Goal: Navigation & Orientation: Find specific page/section

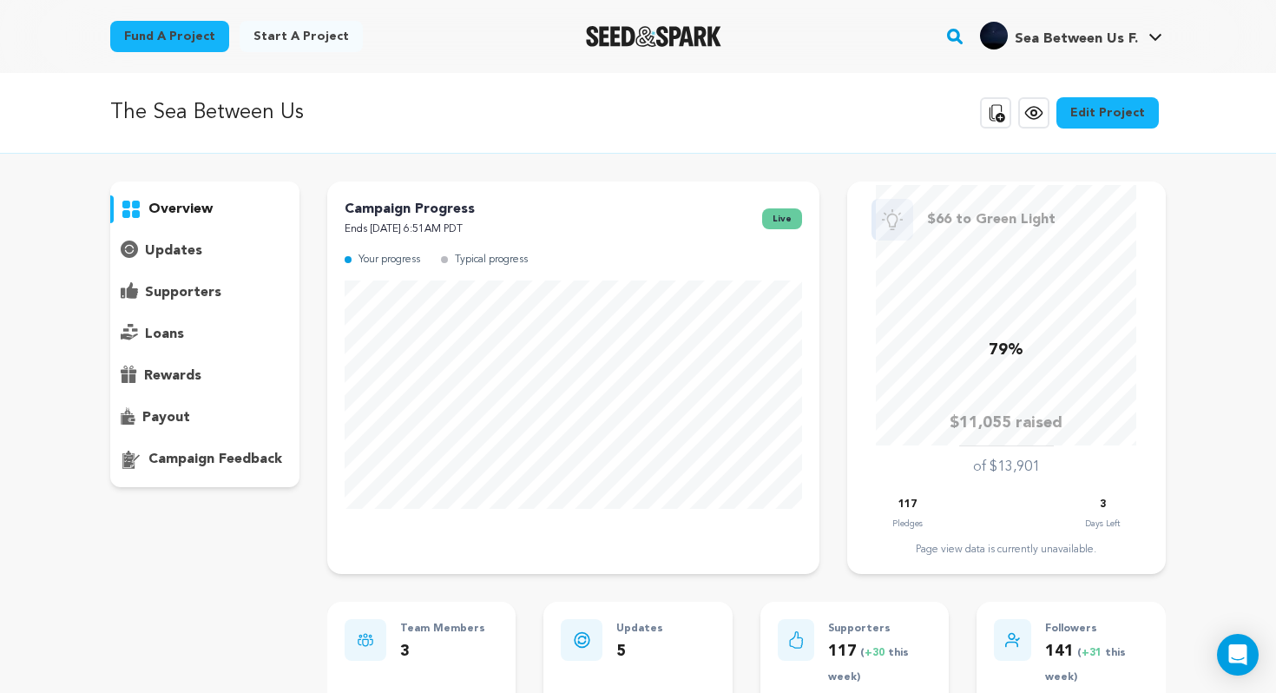
click at [172, 336] on p "loans" at bounding box center [164, 334] width 39 height 21
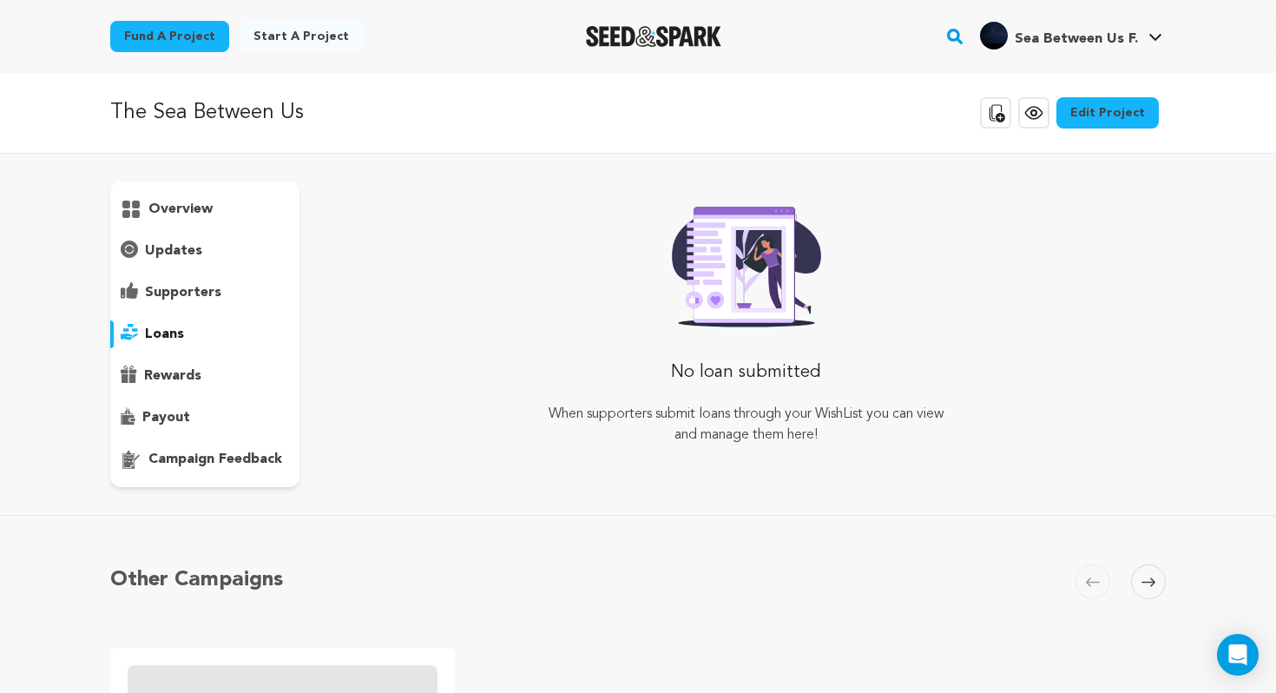
click at [187, 369] on p "rewards" at bounding box center [172, 375] width 57 height 21
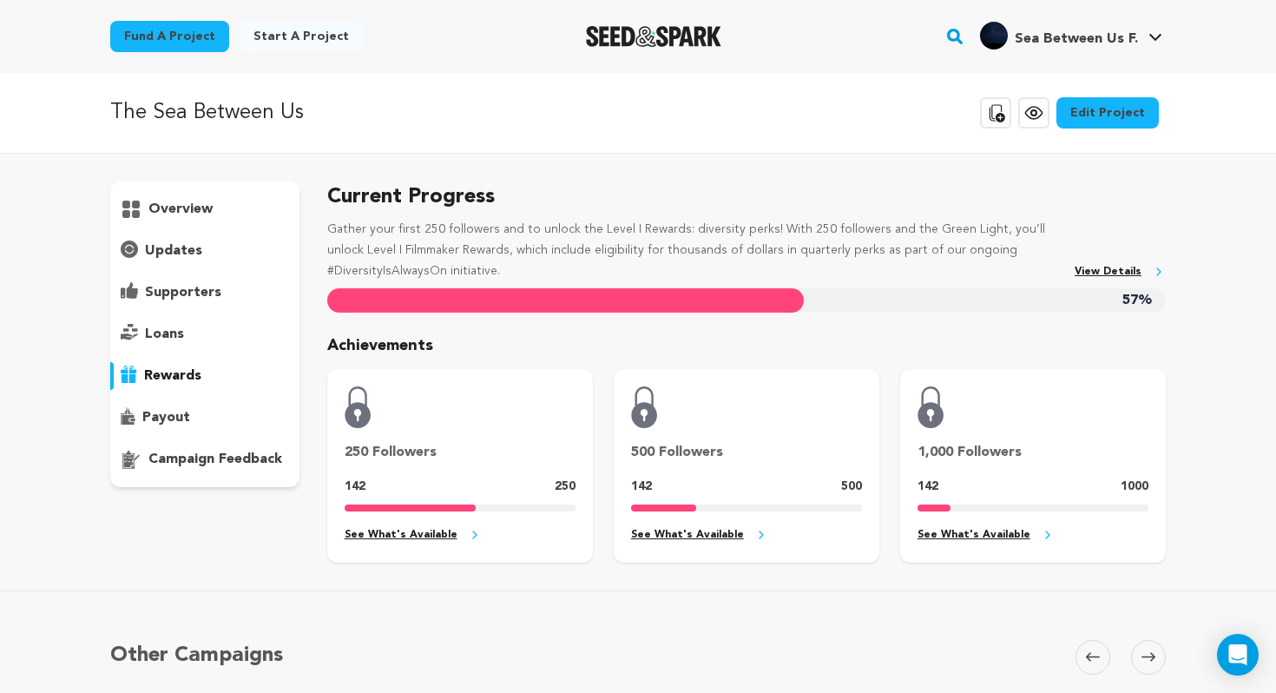
click at [210, 300] on p "supporters" at bounding box center [183, 292] width 76 height 21
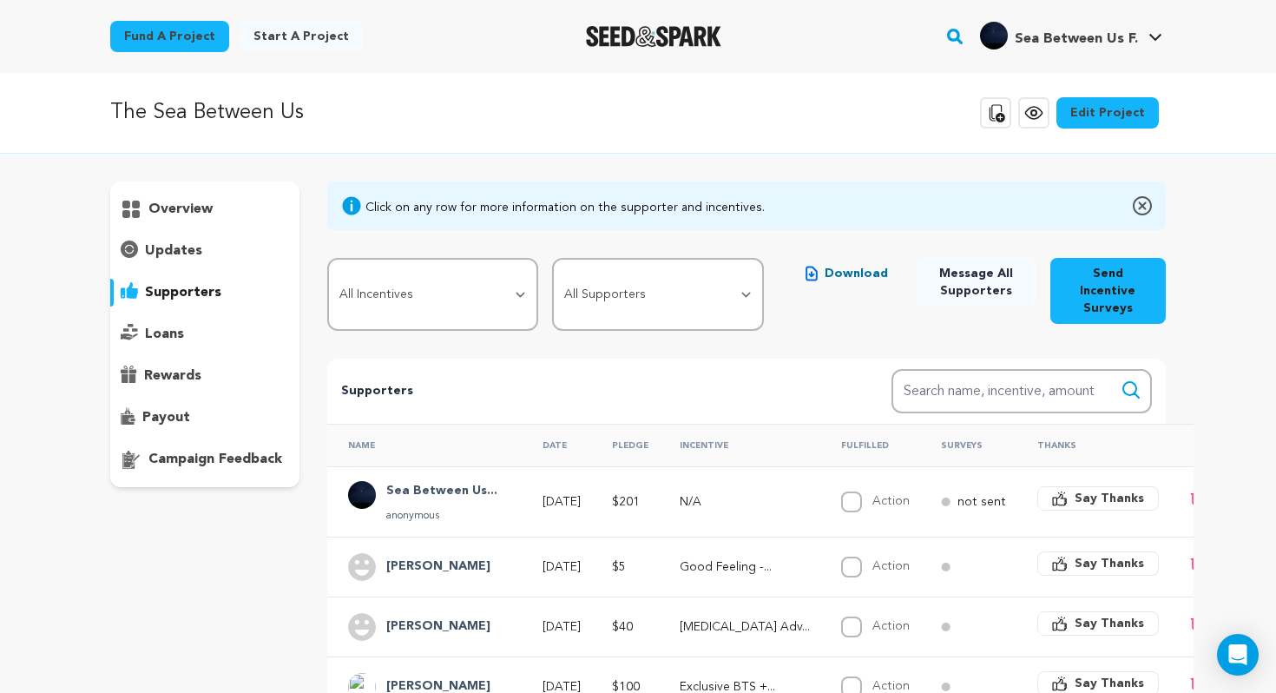
click at [188, 388] on div "rewards" at bounding box center [204, 376] width 189 height 28
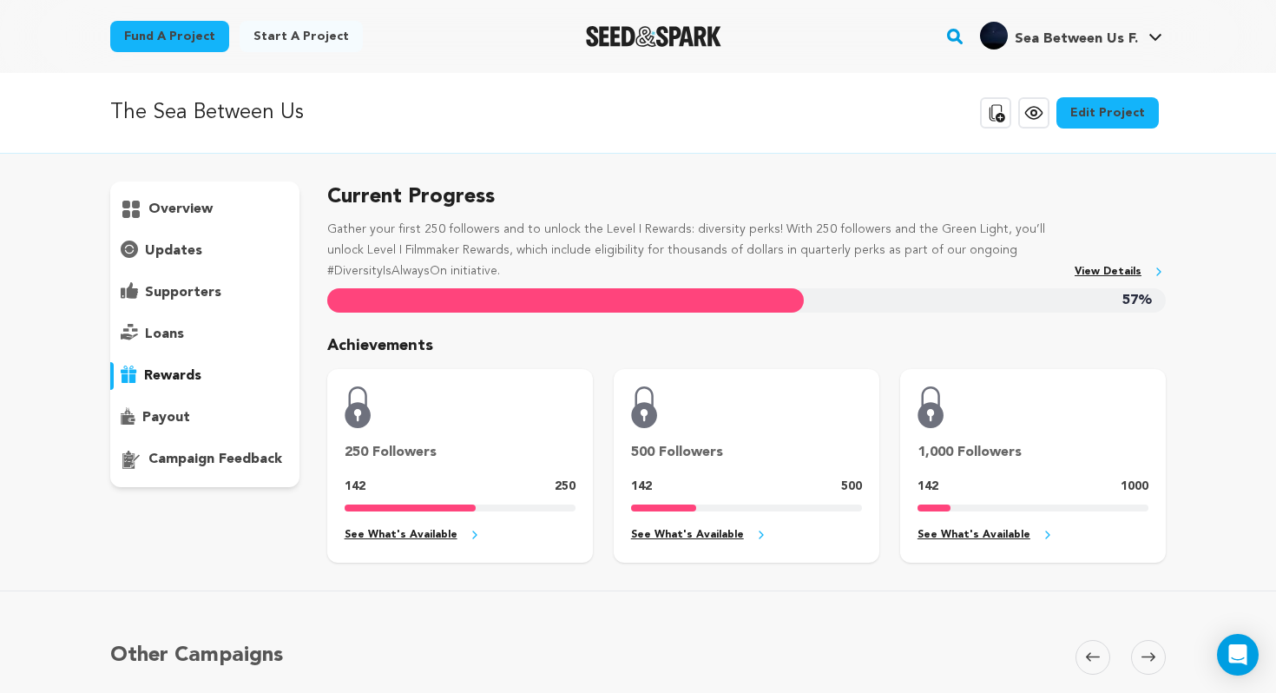
click at [420, 528] on link "See What's Available" at bounding box center [460, 535] width 231 height 20
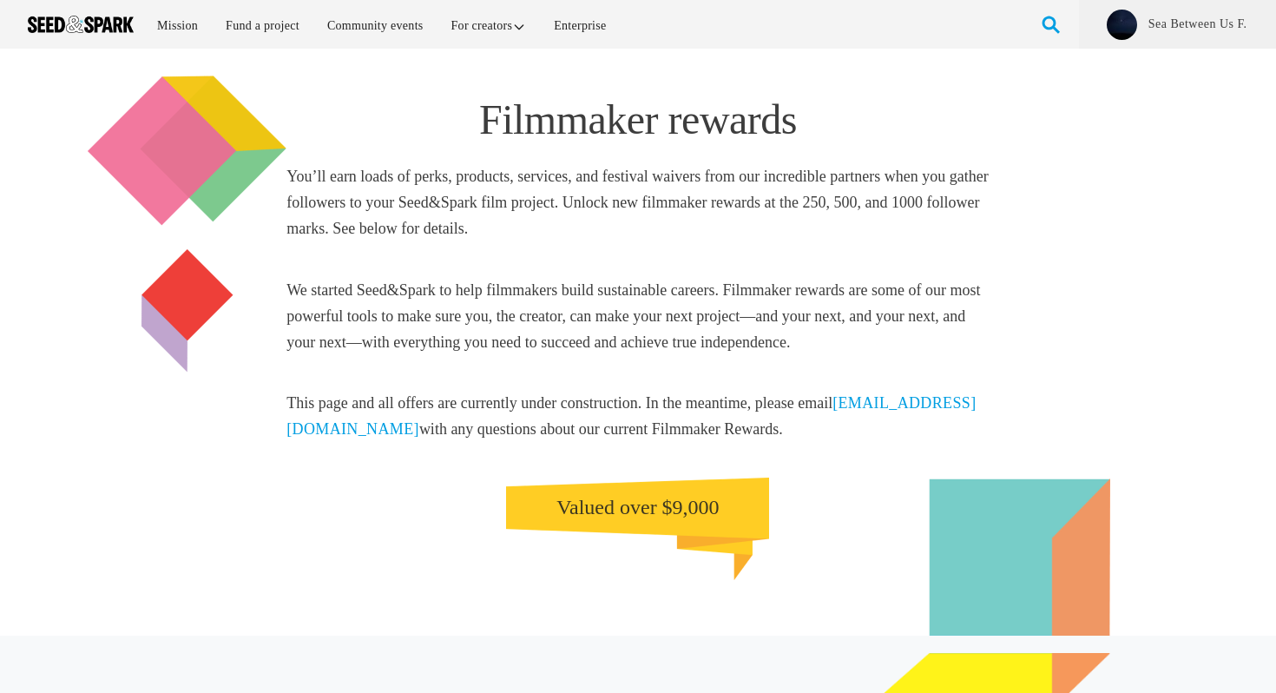
scroll to position [653, 0]
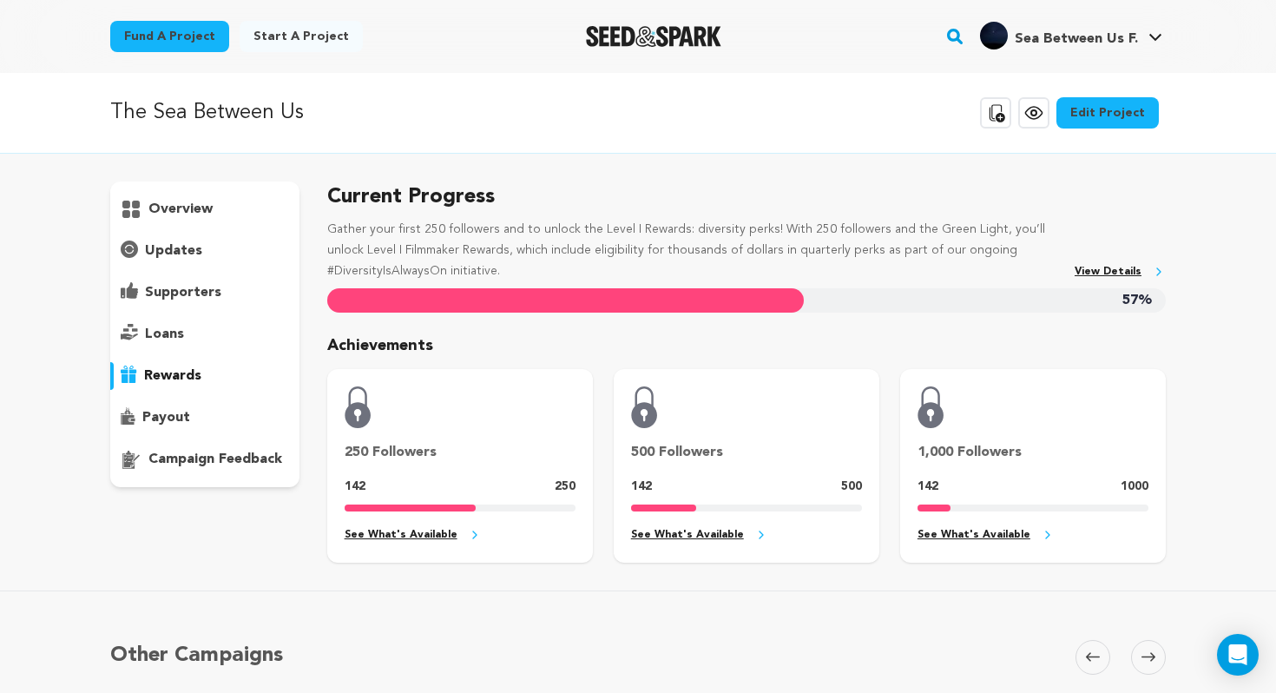
click at [1105, 278] on link "View Details" at bounding box center [1120, 272] width 91 height 20
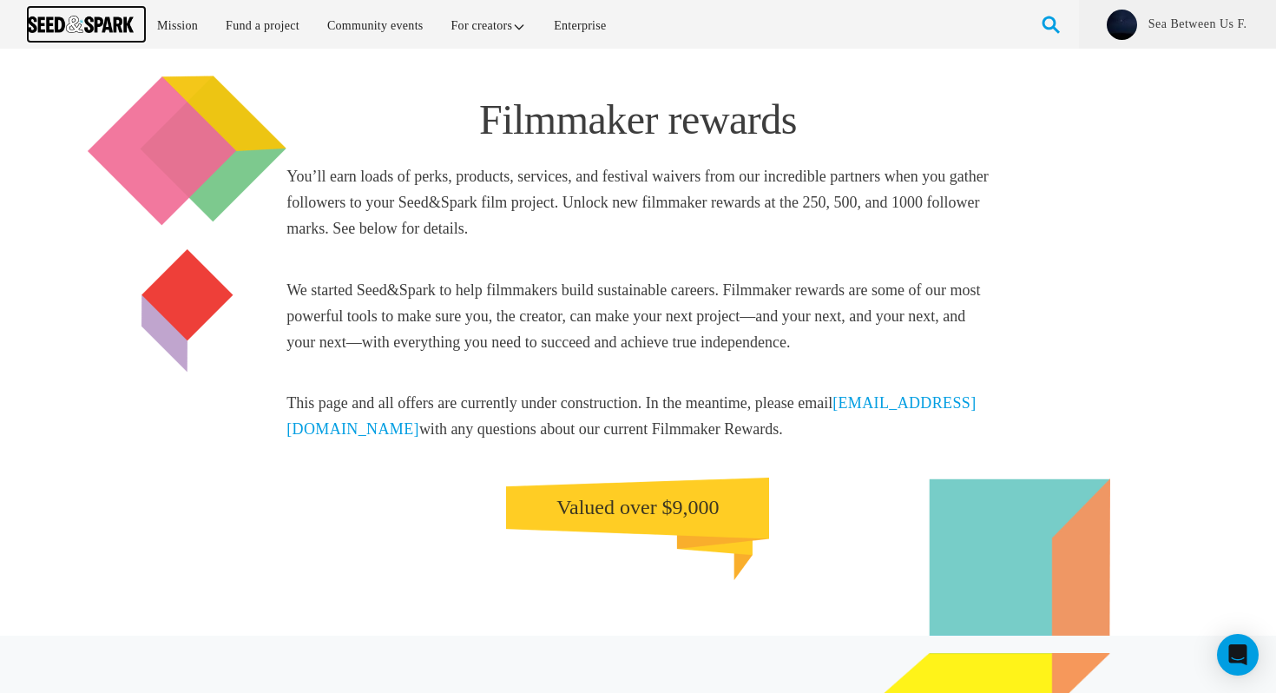
click at [134, 27] on link at bounding box center [86, 24] width 117 height 35
